Goal: Manage account settings

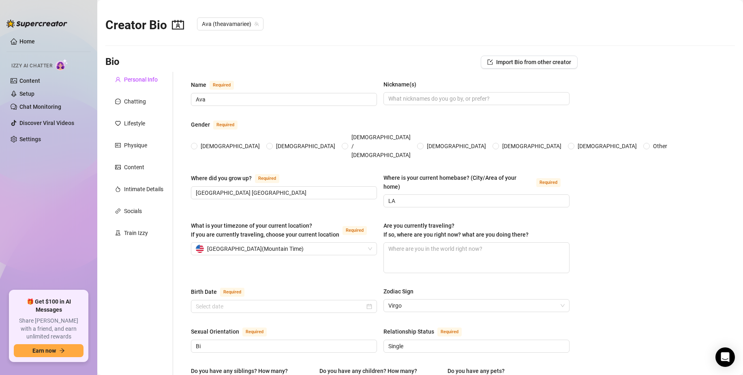
type input "[DATE]"
click at [30, 39] on link "Home" at bounding box center [26, 41] width 15 height 6
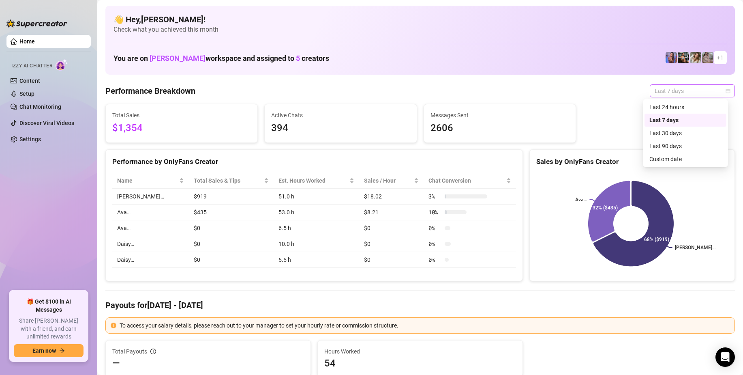
click at [700, 85] on span "Last 7 days" at bounding box center [692, 91] width 75 height 12
drag, startPoint x: 669, startPoint y: 159, endPoint x: 667, endPoint y: 146, distance: 13.5
click at [667, 146] on div "Last 24 hours Last 7 days Last 30 days Last 90 days Custom date" at bounding box center [686, 133] width 82 height 65
click at [667, 146] on div "Last 90 days" at bounding box center [685, 145] width 72 height 9
